Goal: Transaction & Acquisition: Purchase product/service

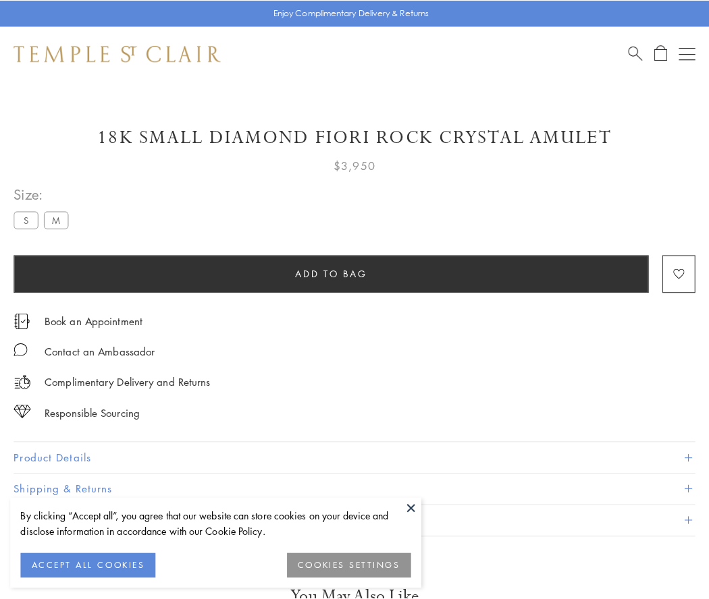
scroll to position [12, 0]
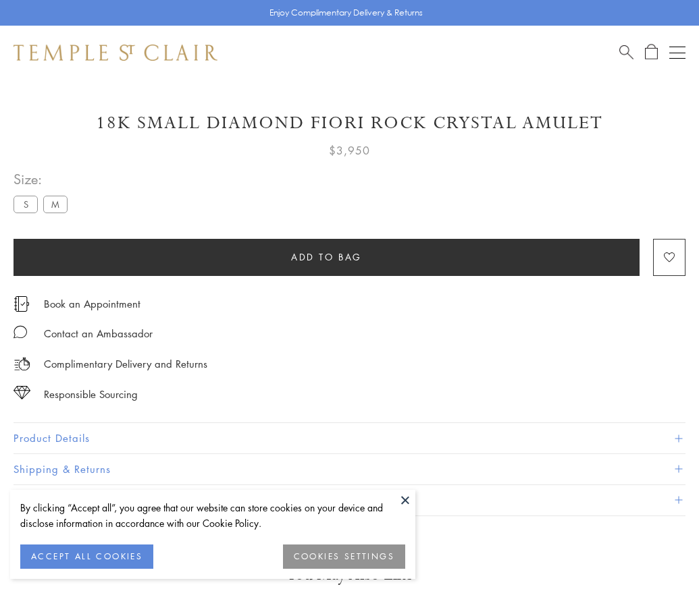
click at [326, 257] on span "Add to bag" at bounding box center [326, 257] width 71 height 15
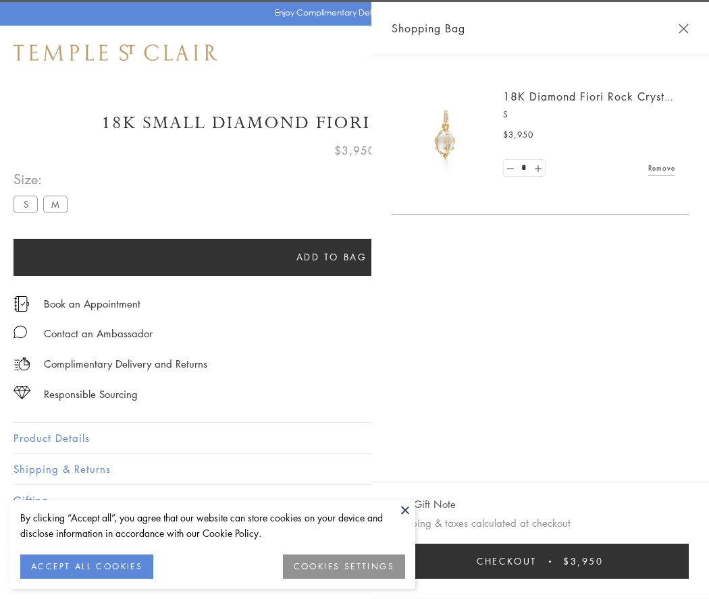
click at [537, 562] on span "Checkout" at bounding box center [507, 561] width 60 height 15
